Goal: Task Accomplishment & Management: Manage account settings

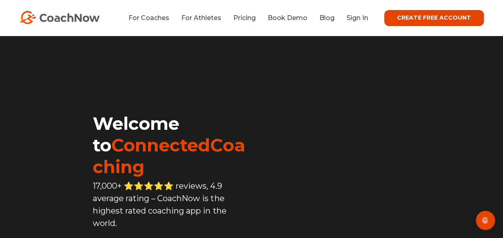
click at [297, 63] on video at bounding box center [356, 100] width 208 height 104
click at [362, 18] on link "Sign In" at bounding box center [357, 18] width 22 height 8
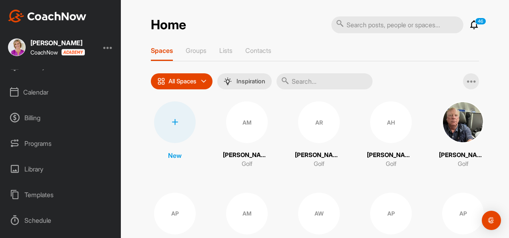
scroll to position [80, 0]
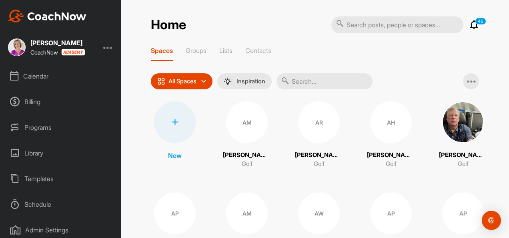
click at [44, 225] on div "Admin Settings" at bounding box center [60, 230] width 113 height 20
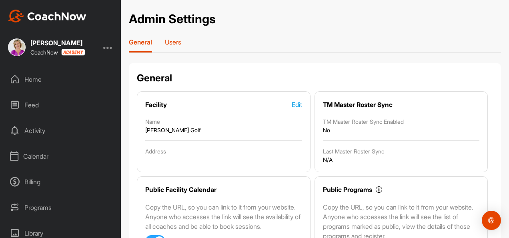
click at [168, 40] on p "Users" at bounding box center [173, 42] width 16 height 8
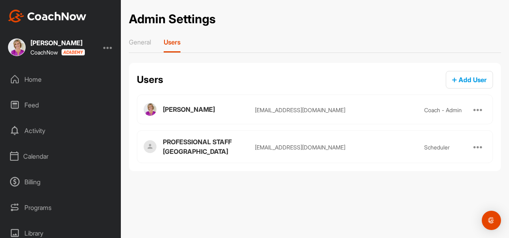
click at [35, 182] on div "Billing" at bounding box center [60, 182] width 113 height 20
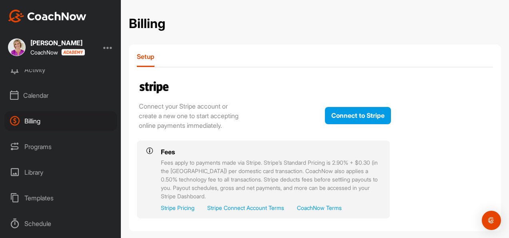
scroll to position [80, 0]
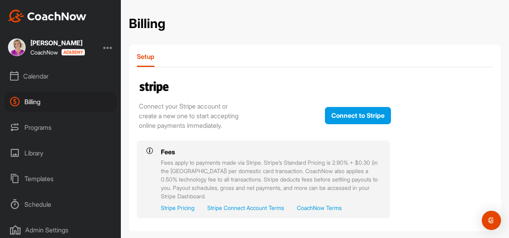
click at [38, 155] on div "Library" at bounding box center [60, 153] width 113 height 20
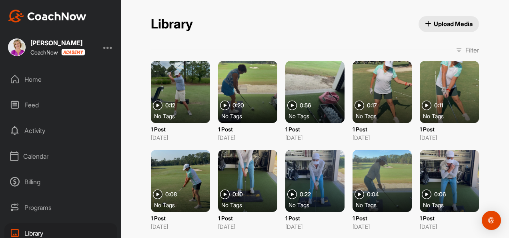
click at [40, 204] on div "Programs" at bounding box center [60, 207] width 113 height 20
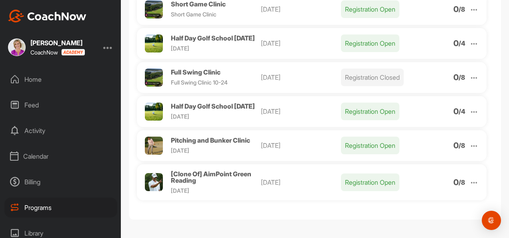
scroll to position [142, 0]
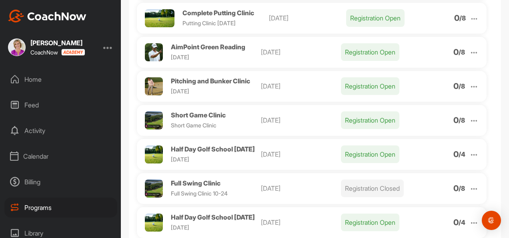
click at [22, 128] on div "Activity" at bounding box center [60, 130] width 113 height 20
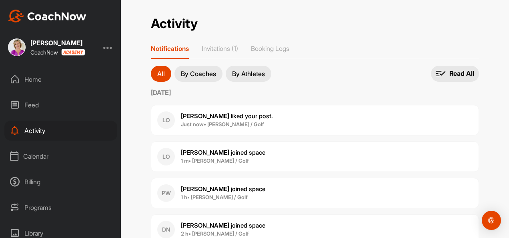
click at [34, 103] on div "Feed" at bounding box center [60, 105] width 113 height 20
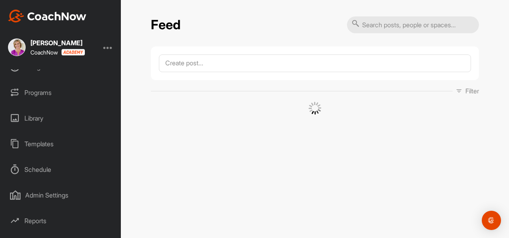
scroll to position [120, 0]
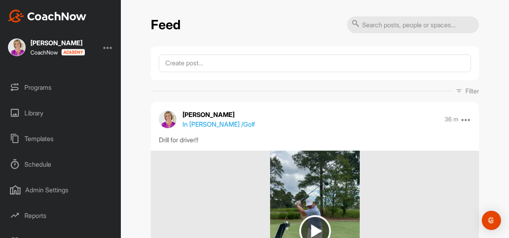
click at [38, 182] on div "Admin Settings" at bounding box center [60, 190] width 113 height 20
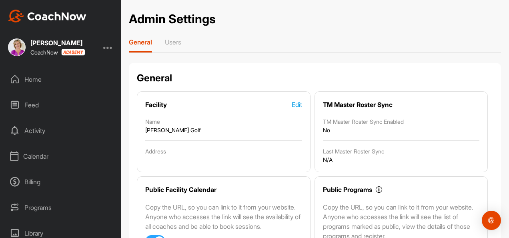
click at [16, 73] on div "Home" at bounding box center [60, 79] width 113 height 20
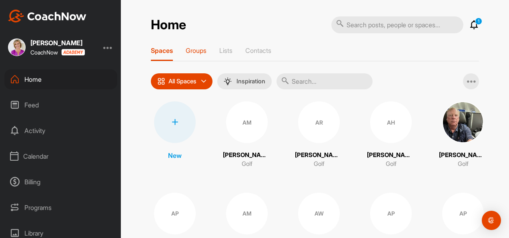
click at [201, 48] on p "Groups" at bounding box center [196, 50] width 21 height 8
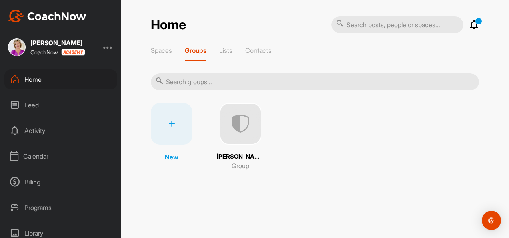
click at [216, 49] on div "Spaces Groups Lists Contacts" at bounding box center [315, 53] width 328 height 15
click at [256, 50] on p "Contacts" at bounding box center [258, 50] width 26 height 8
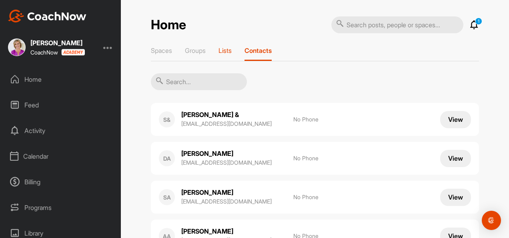
click at [226, 52] on p "Lists" at bounding box center [224, 50] width 13 height 8
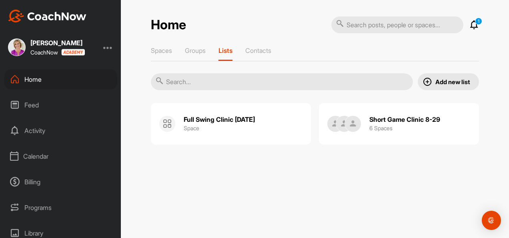
click at [38, 102] on div "Feed" at bounding box center [60, 105] width 113 height 20
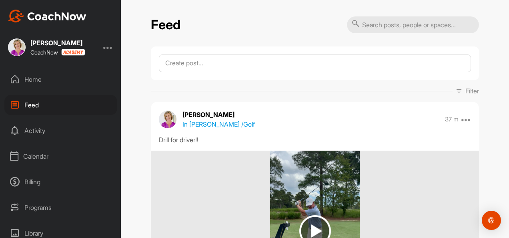
click at [36, 131] on div "Activity" at bounding box center [60, 130] width 113 height 20
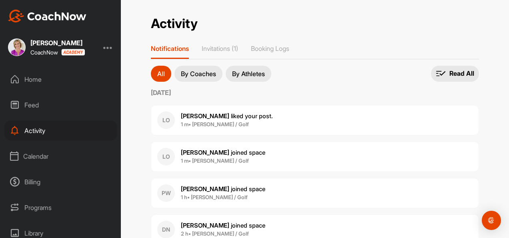
click at [26, 86] on div "Home" at bounding box center [60, 79] width 113 height 20
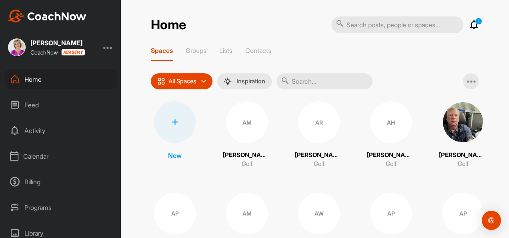
click at [106, 45] on div "[PERSON_NAME] CoachNow" at bounding box center [60, 47] width 121 height 18
click at [109, 48] on div at bounding box center [108, 47] width 10 height 10
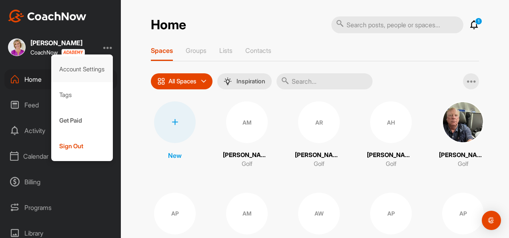
click at [91, 70] on div "Account Settings" at bounding box center [82, 69] width 62 height 26
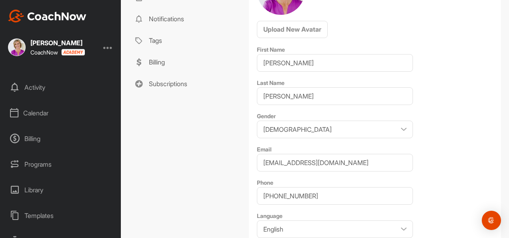
scroll to position [58, 0]
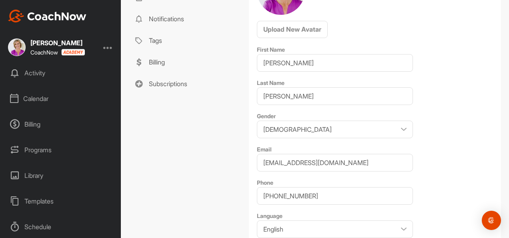
click at [40, 148] on div "Programs" at bounding box center [60, 150] width 113 height 20
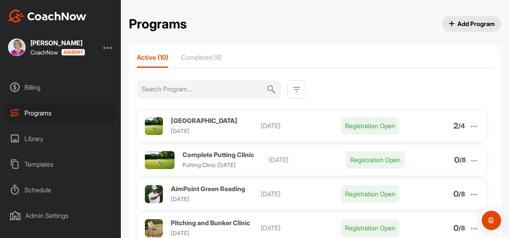
scroll to position [120, 0]
click at [36, 161] on div "Schedule" at bounding box center [60, 164] width 113 height 20
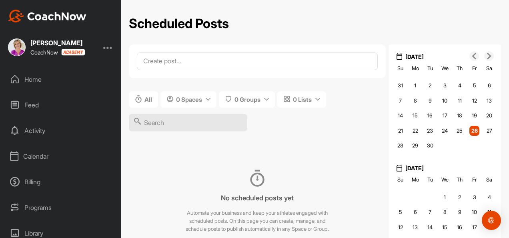
click at [36, 176] on div "Billing" at bounding box center [60, 182] width 113 height 20
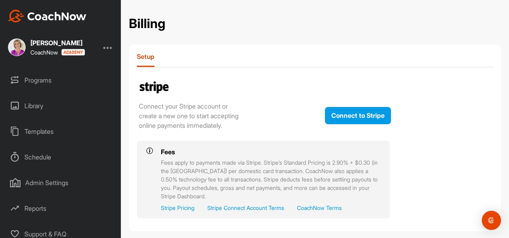
scroll to position [133, 0]
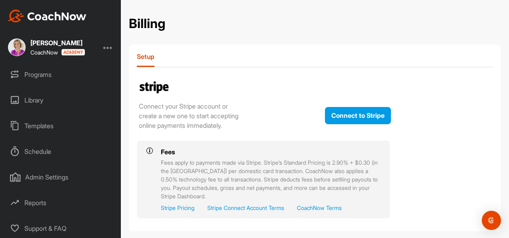
click at [30, 198] on div "Reports" at bounding box center [60, 202] width 113 height 20
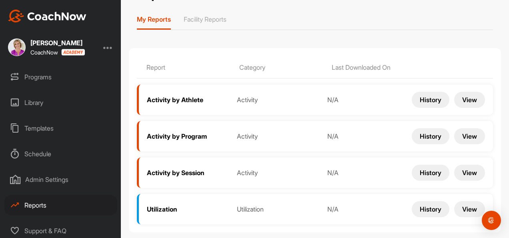
scroll to position [133, 0]
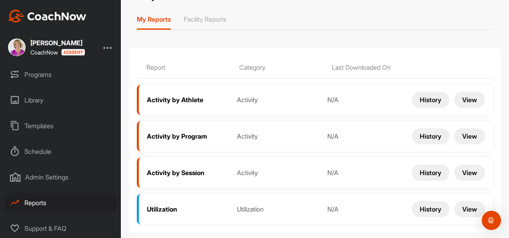
click at [67, 171] on div "Admin Settings" at bounding box center [60, 177] width 113 height 20
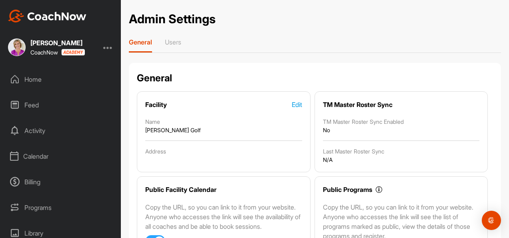
click at [107, 45] on div at bounding box center [108, 47] width 10 height 10
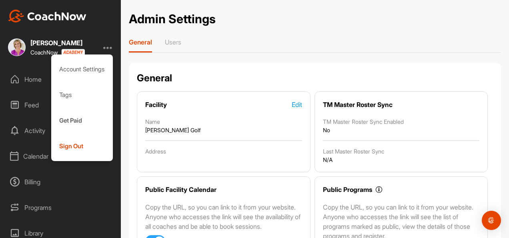
click at [96, 32] on div "[PERSON_NAME] CoachNow Account Settings Tags Get Paid Sign Out Home Feed Activi…" at bounding box center [60, 119] width 121 height 238
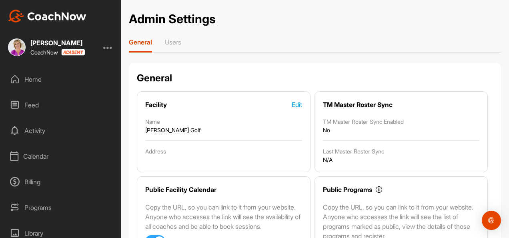
click at [39, 130] on div "Activity" at bounding box center [60, 130] width 113 height 20
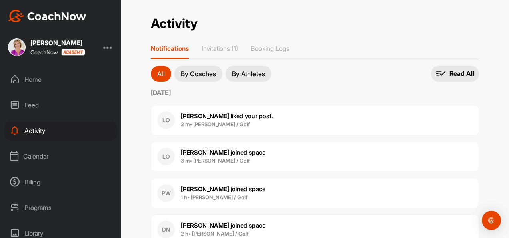
click at [31, 102] on div "Feed" at bounding box center [60, 105] width 113 height 20
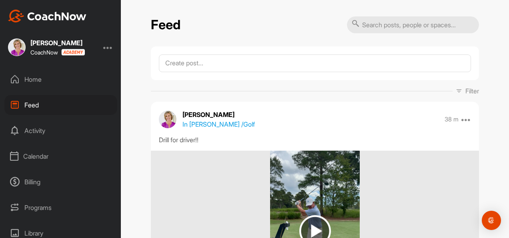
click at [30, 176] on div "Billing" at bounding box center [60, 182] width 113 height 20
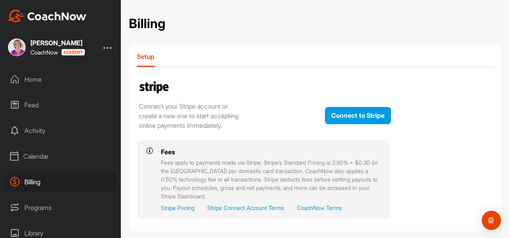
click at [46, 206] on div "Programs" at bounding box center [60, 207] width 113 height 20
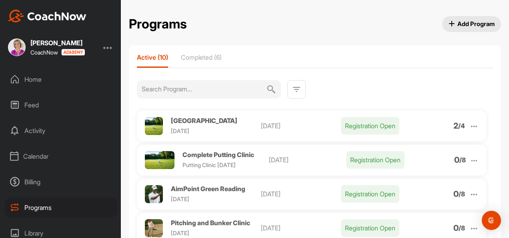
click at [294, 85] on img at bounding box center [297, 89] width 10 height 10
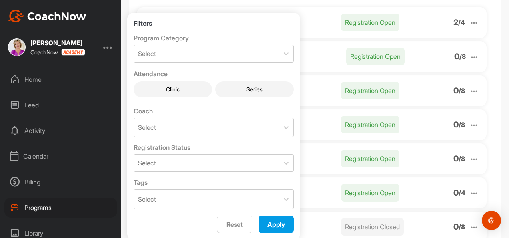
scroll to position [120, 0]
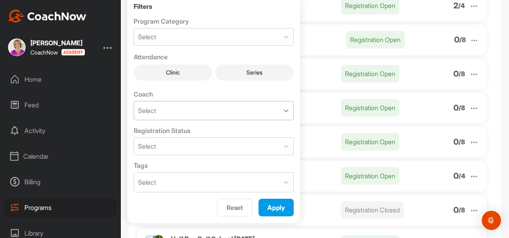
click at [285, 113] on icon at bounding box center [286, 110] width 8 height 8
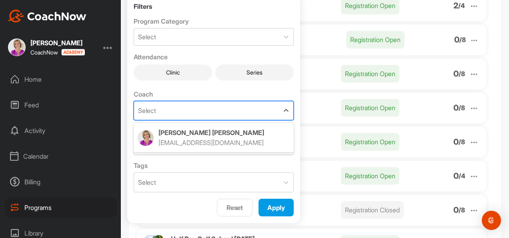
click at [252, 132] on p "[PERSON_NAME]" at bounding box center [223, 132] width 131 height 8
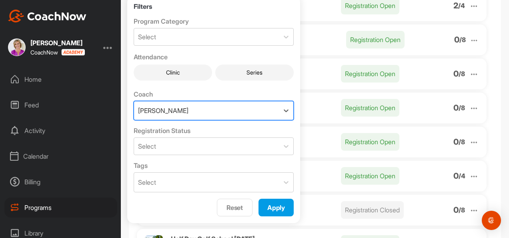
scroll to position [80, 0]
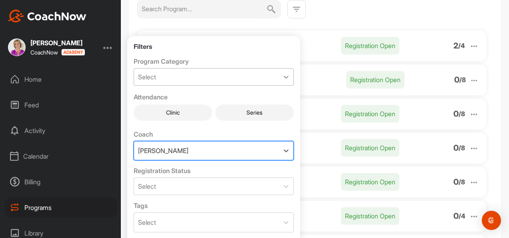
click at [285, 79] on icon at bounding box center [286, 77] width 8 height 8
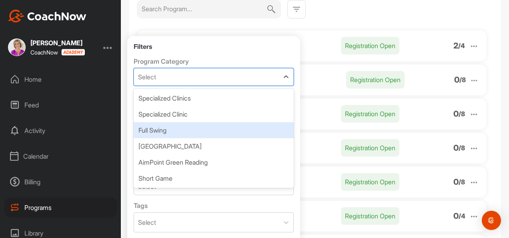
click at [77, 104] on div "Feed" at bounding box center [60, 105] width 113 height 20
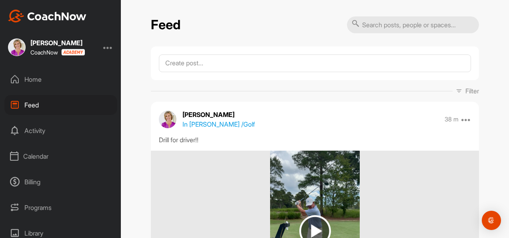
click at [44, 41] on div "[PERSON_NAME]" at bounding box center [57, 43] width 54 height 6
click at [109, 44] on div at bounding box center [108, 47] width 10 height 10
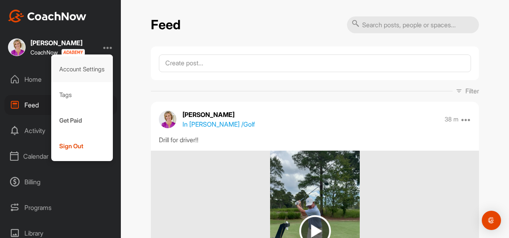
click at [85, 66] on div "Account Settings" at bounding box center [82, 69] width 62 height 26
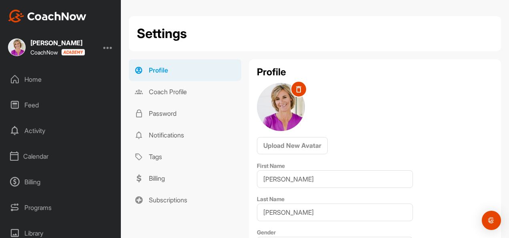
click at [20, 72] on div "Home" at bounding box center [60, 79] width 113 height 20
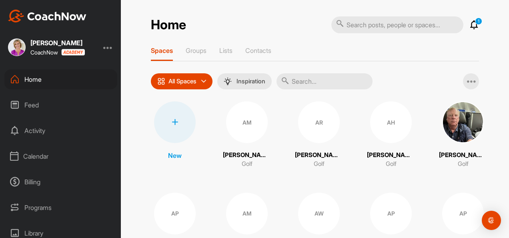
click at [182, 75] on div "All Spaces" at bounding box center [182, 81] width 62 height 16
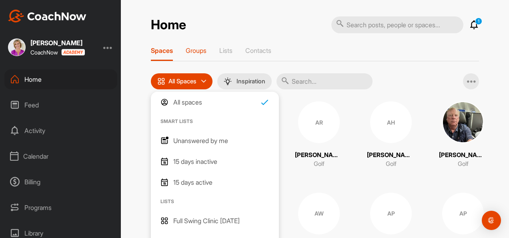
click at [187, 50] on p "Groups" at bounding box center [196, 50] width 21 height 8
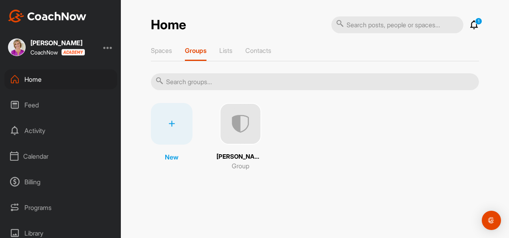
click at [218, 50] on div "Spaces Groups Lists Contacts" at bounding box center [315, 53] width 328 height 15
click at [42, 126] on div "Activity" at bounding box center [60, 130] width 113 height 20
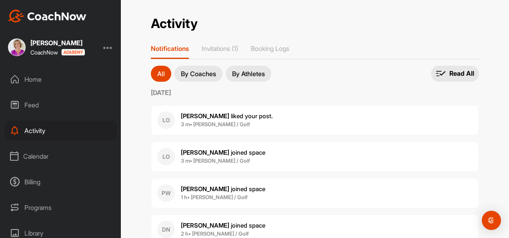
click at [40, 152] on div "Calendar" at bounding box center [60, 156] width 113 height 20
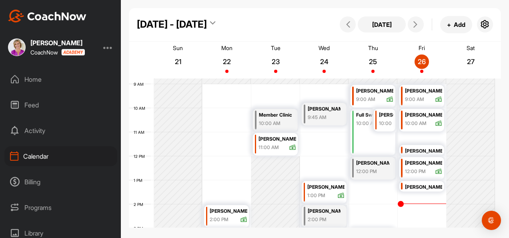
scroll to position [219, 0]
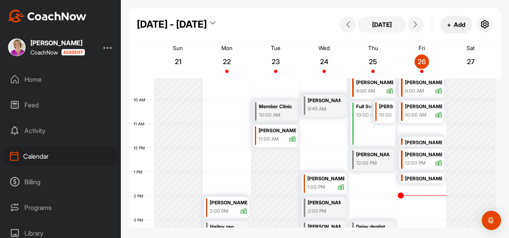
click at [447, 24] on span "+" at bounding box center [449, 24] width 4 height 8
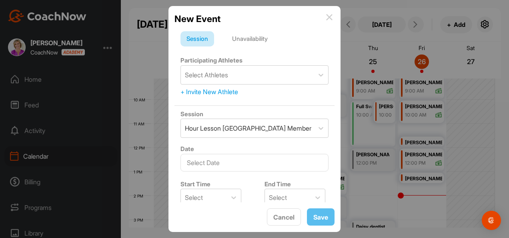
click at [331, 17] on img at bounding box center [329, 17] width 6 height 6
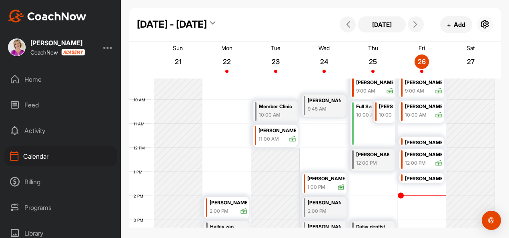
click at [481, 23] on icon "button" at bounding box center [485, 25] width 10 height 10
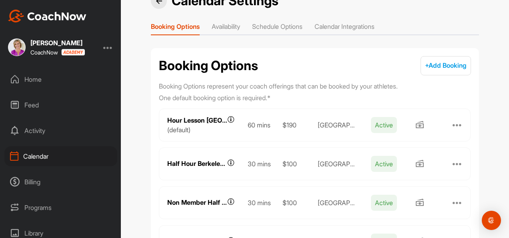
scroll to position [40, 0]
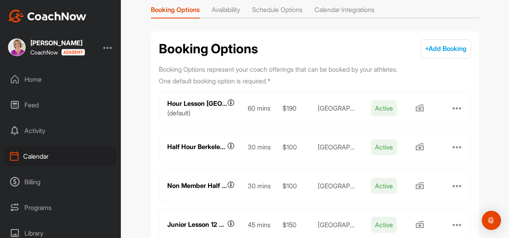
click at [457, 106] on div at bounding box center [457, 108] width 10 height 10
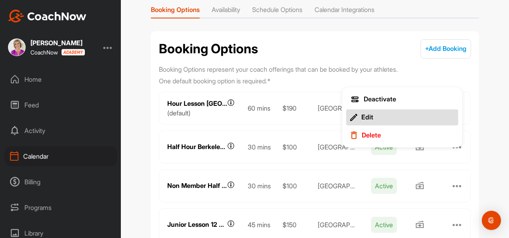
click at [411, 115] on button "Edit" at bounding box center [402, 117] width 112 height 16
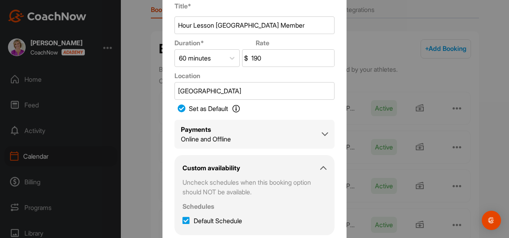
click at [256, 58] on input "190" at bounding box center [292, 58] width 84 height 17
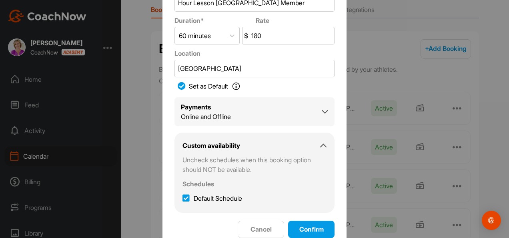
scroll to position [34, 0]
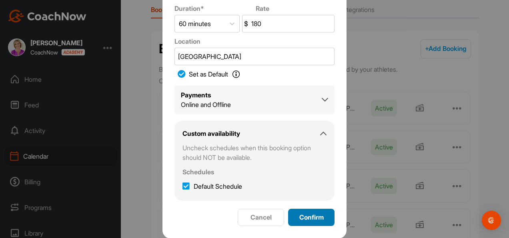
type input "180"
click at [304, 214] on span "Confirm" at bounding box center [311, 217] width 24 height 8
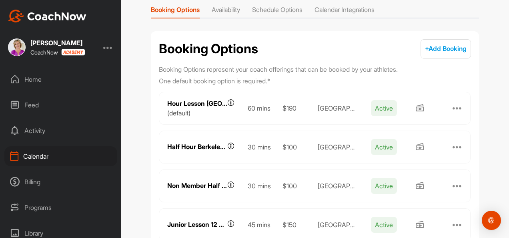
scroll to position [0, 0]
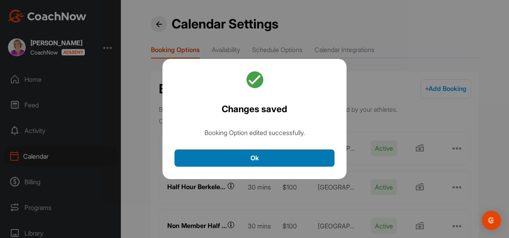
click at [305, 158] on button "Ok" at bounding box center [254, 157] width 160 height 17
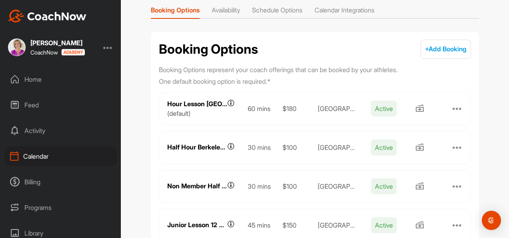
scroll to position [80, 0]
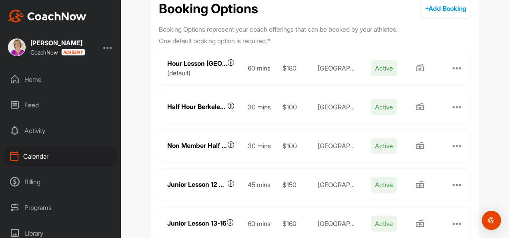
click at [454, 106] on div at bounding box center [457, 107] width 10 height 10
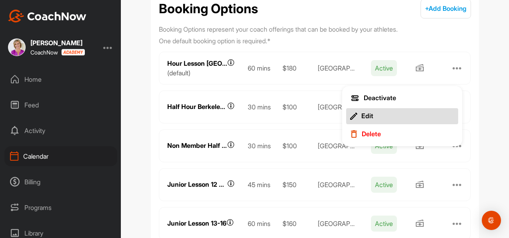
click at [361, 118] on div "Edit" at bounding box center [367, 116] width 12 height 8
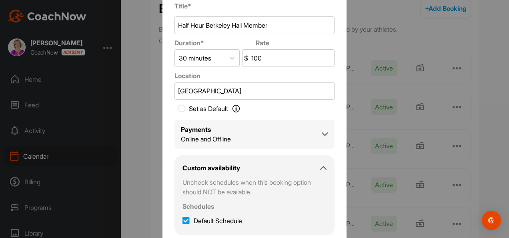
drag, startPoint x: 257, startPoint y: 56, endPoint x: 253, endPoint y: 57, distance: 4.0
click at [253, 57] on input "100" at bounding box center [292, 58] width 84 height 17
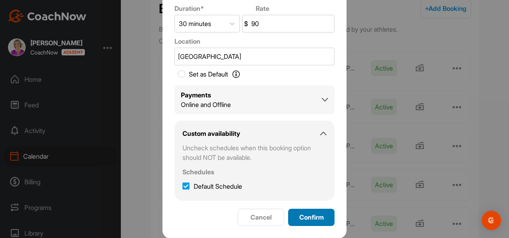
type input "90"
click at [308, 212] on button "Confirm" at bounding box center [311, 216] width 46 height 17
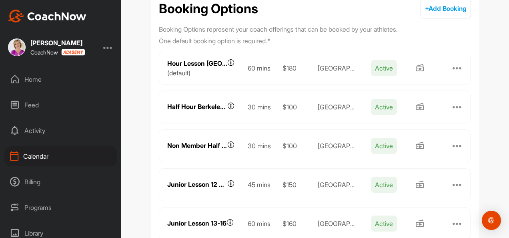
scroll to position [0, 0]
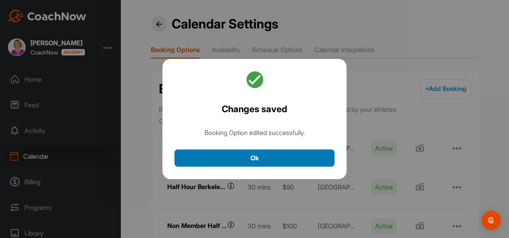
click at [241, 152] on button "Ok" at bounding box center [254, 157] width 160 height 17
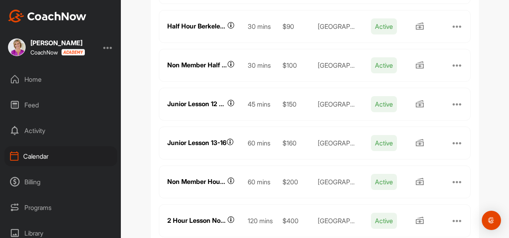
scroll to position [184, 0]
